Goal: Check status: Check status

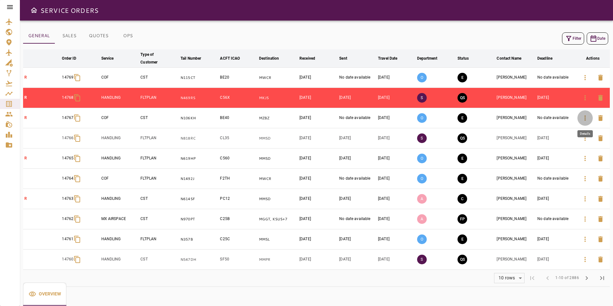
click at [584, 120] on icon "button" at bounding box center [586, 118] width 8 height 8
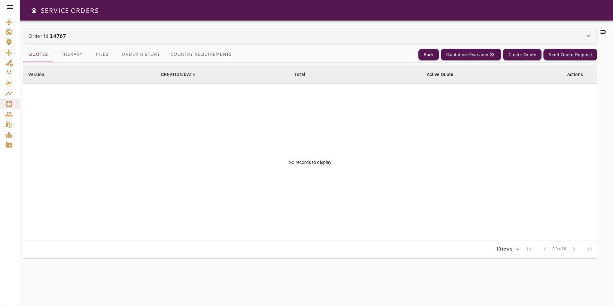
click at [274, 32] on div "Order Id: 14767" at bounding box center [306, 36] width 557 height 8
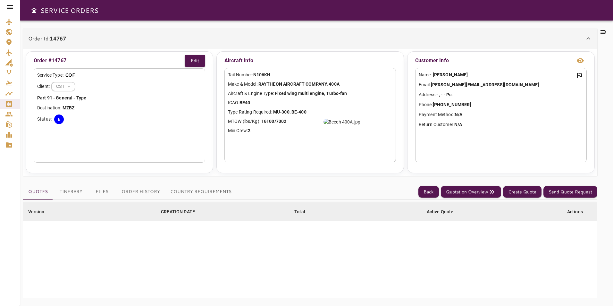
click at [274, 32] on div "Order Id: 14767" at bounding box center [310, 38] width 575 height 21
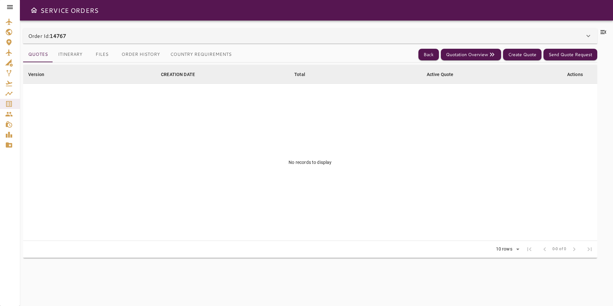
click at [416, 57] on div "Quotes Itinerary Files Order History Country Requirements Back Quotation Overvi…" at bounding box center [310, 55] width 575 height 16
click at [434, 54] on button "Back" at bounding box center [429, 55] width 21 height 12
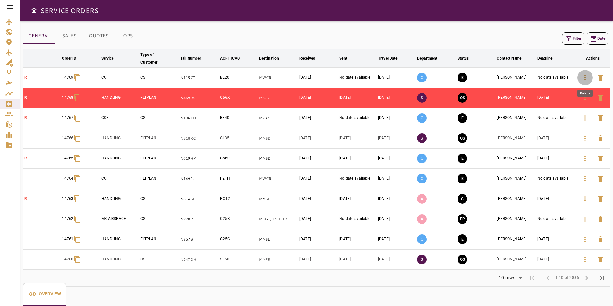
click at [583, 81] on icon "button" at bounding box center [586, 78] width 8 height 8
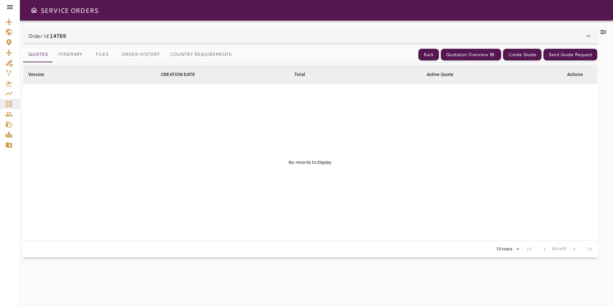
click at [245, 43] on div "Order Id: 14769" at bounding box center [310, 35] width 575 height 15
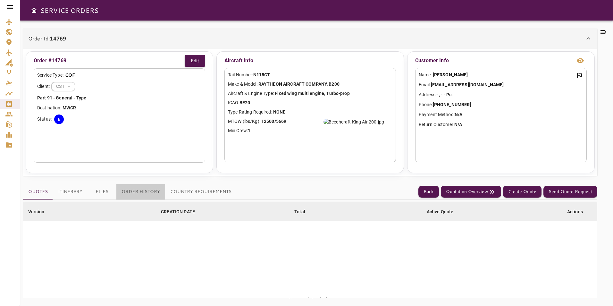
click at [156, 190] on button "Order History" at bounding box center [140, 191] width 49 height 15
